Goal: Task Accomplishment & Management: Manage account settings

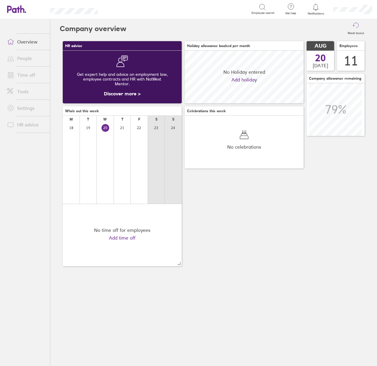
scroll to position [53, 119]
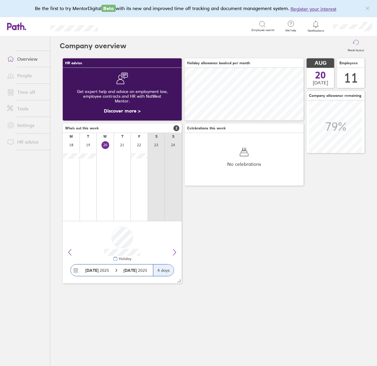
click at [30, 95] on link "Time off" at bounding box center [26, 92] width 48 height 12
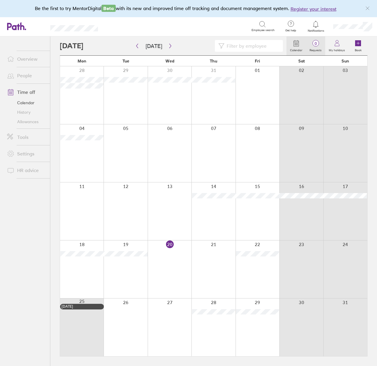
click at [316, 47] on label "Requests" at bounding box center [315, 49] width 19 height 5
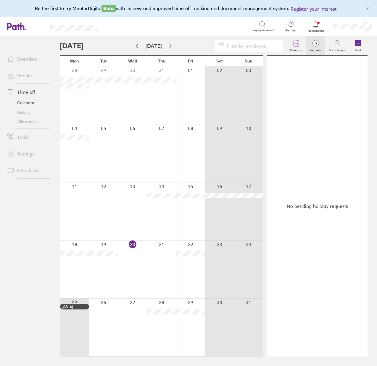
click at [319, 26] on icon at bounding box center [316, 24] width 5 height 7
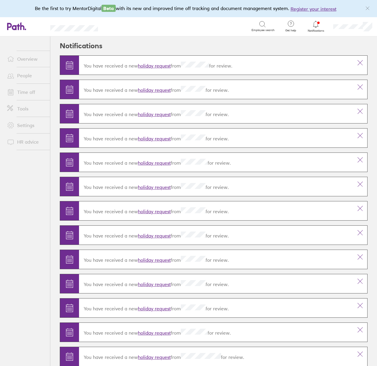
click at [317, 25] on icon at bounding box center [316, 24] width 7 height 7
click at [20, 105] on link "Tools" at bounding box center [26, 109] width 48 height 12
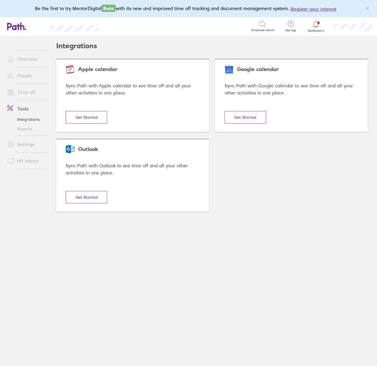
click at [28, 87] on link "Time off" at bounding box center [26, 92] width 48 height 12
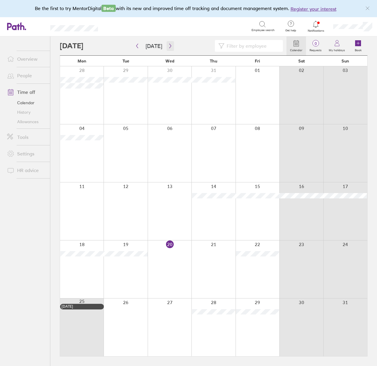
click at [168, 44] on icon "button" at bounding box center [170, 46] width 4 height 5
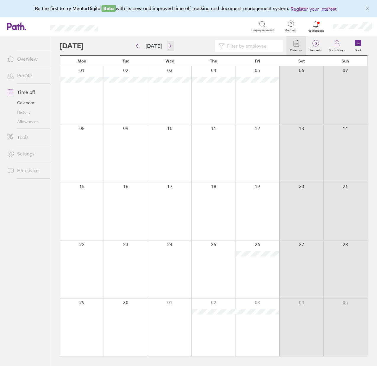
click at [168, 44] on icon "button" at bounding box center [170, 46] width 4 height 5
click at [134, 45] on button "button" at bounding box center [137, 46] width 7 height 10
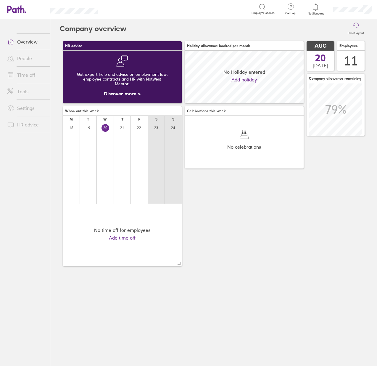
scroll to position [53, 119]
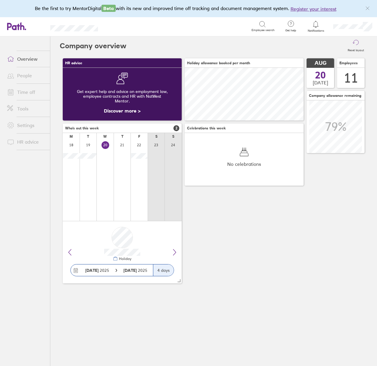
click at [20, 92] on link "Time off" at bounding box center [26, 92] width 48 height 12
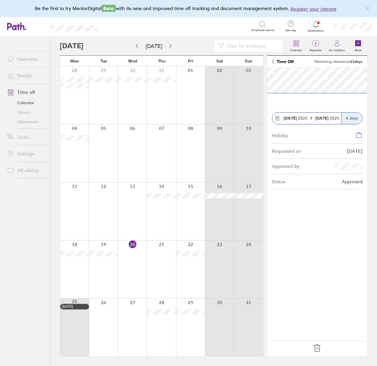
click at [347, 120] on div "4 days" at bounding box center [352, 119] width 21 height 12
click at [351, 118] on div "4 days" at bounding box center [352, 119] width 21 height 12
click at [319, 118] on strong "[DATE]" at bounding box center [323, 118] width 15 height 5
click at [328, 118] on strong "[DATE]" at bounding box center [323, 118] width 15 height 5
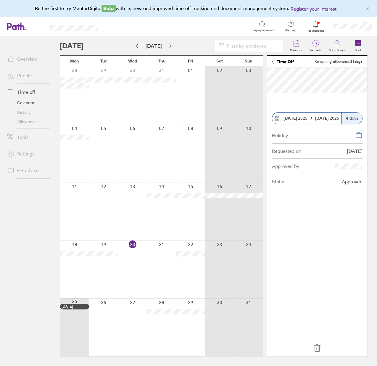
click at [286, 60] on link "Time Off" at bounding box center [283, 61] width 22 height 5
